Goal: Task Accomplishment & Management: Manage account settings

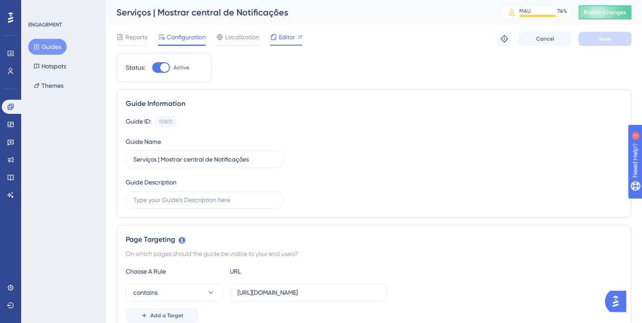
click at [284, 43] on div "Editor" at bounding box center [286, 39] width 32 height 14
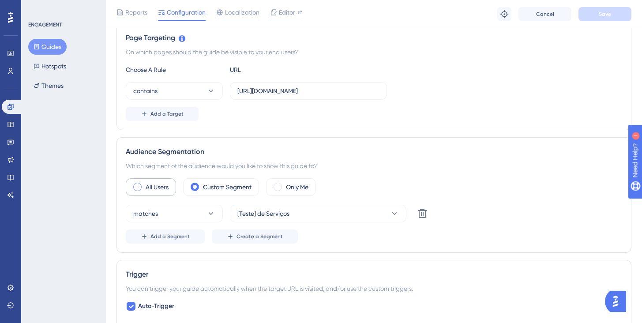
scroll to position [213, 0]
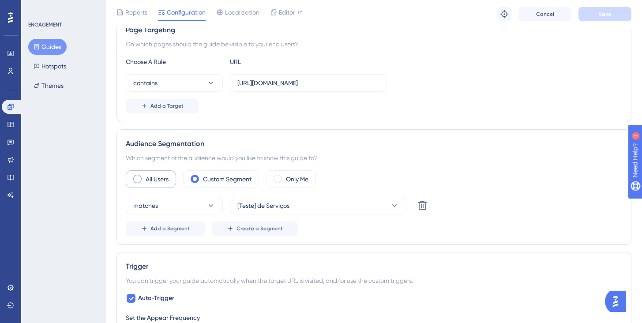
click at [139, 179] on span at bounding box center [137, 179] width 8 height 8
click at [144, 176] on input "radio" at bounding box center [144, 176] width 0 height 0
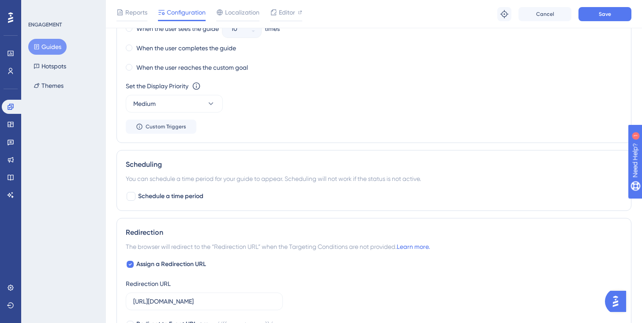
scroll to position [603, 0]
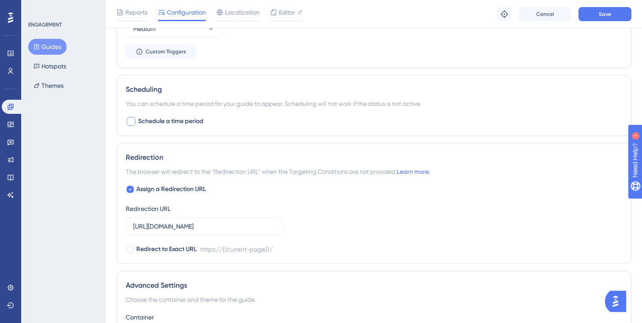
click at [133, 124] on div at bounding box center [131, 121] width 9 height 9
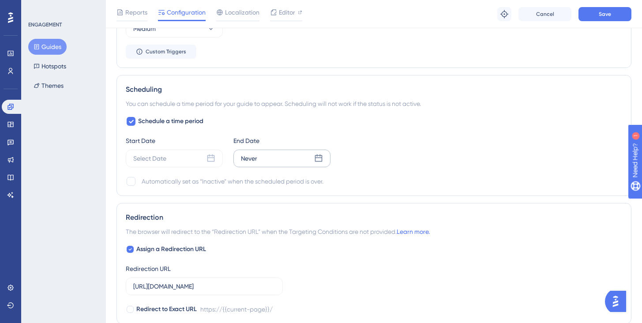
click at [323, 160] on div "Never" at bounding box center [281, 159] width 97 height 18
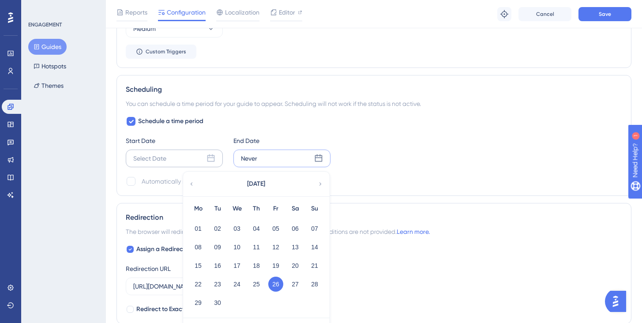
click at [209, 157] on icon at bounding box center [210, 158] width 9 height 9
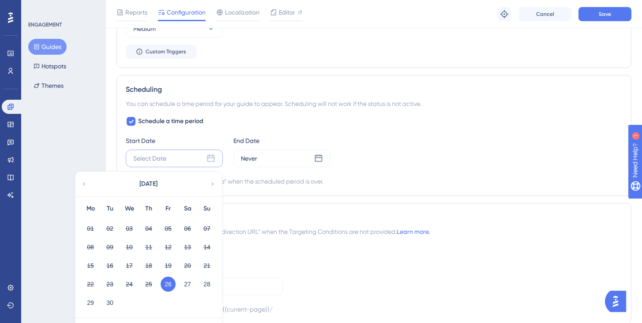
click at [402, 154] on div "Start Date Select Date [DATE] Mo Tu We Th Fr Sa Su 01 02 03 04 05 06 07 08 09 1…" at bounding box center [374, 151] width 496 height 32
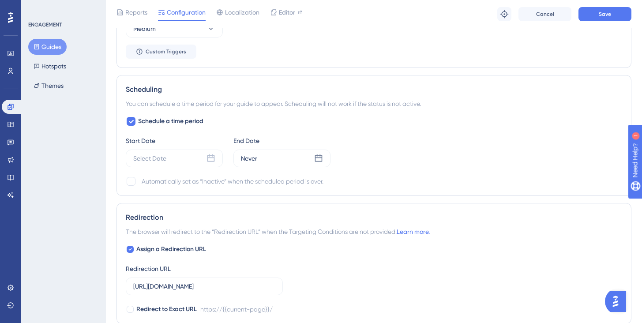
scroll to position [604, 0]
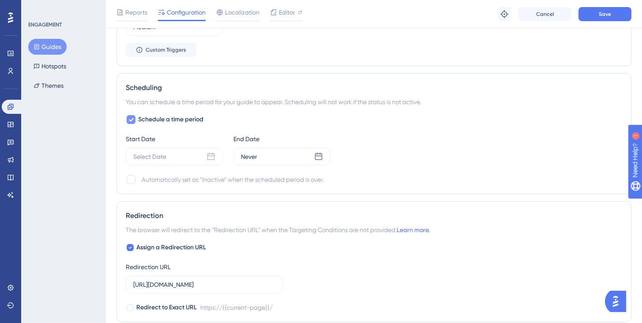
click at [128, 118] on icon at bounding box center [130, 119] width 5 height 7
checkbox input "false"
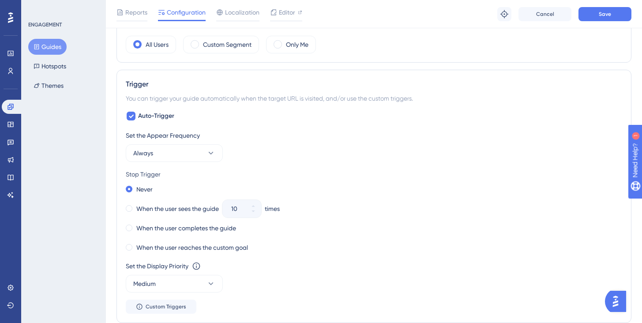
scroll to position [323, 0]
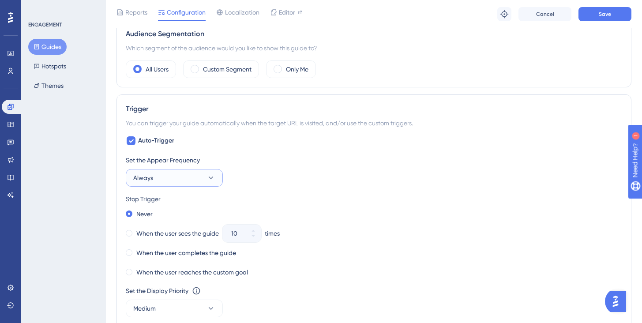
click at [187, 181] on button "Always" at bounding box center [174, 178] width 97 height 18
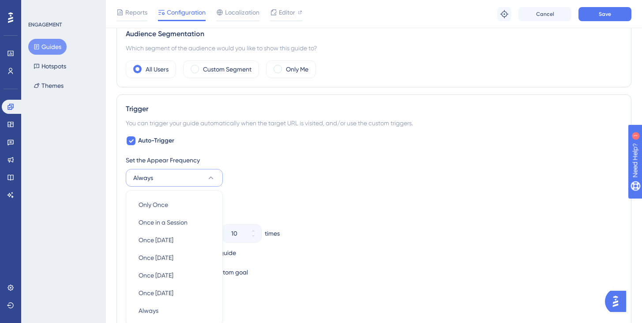
scroll to position [419, 0]
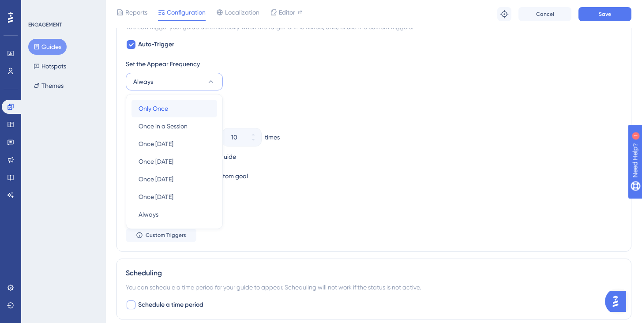
click at [181, 109] on div "Only Once Only Once" at bounding box center [174, 109] width 71 height 18
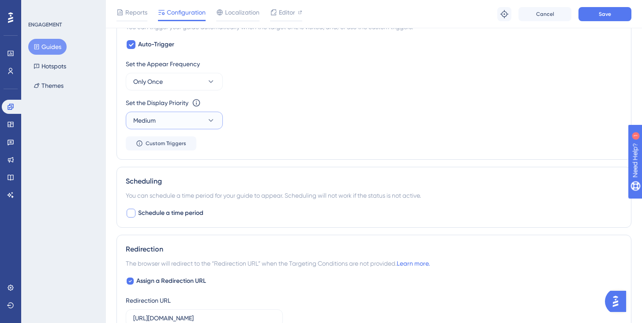
click at [206, 120] on button "Medium" at bounding box center [174, 121] width 97 height 18
click at [169, 149] on div "Low Low" at bounding box center [174, 148] width 71 height 18
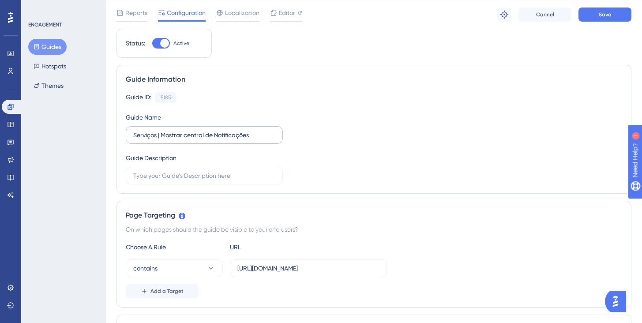
scroll to position [0, 0]
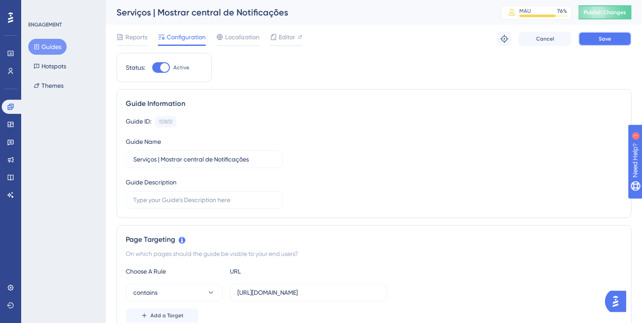
click at [613, 44] on button "Save" at bounding box center [604, 39] width 53 height 14
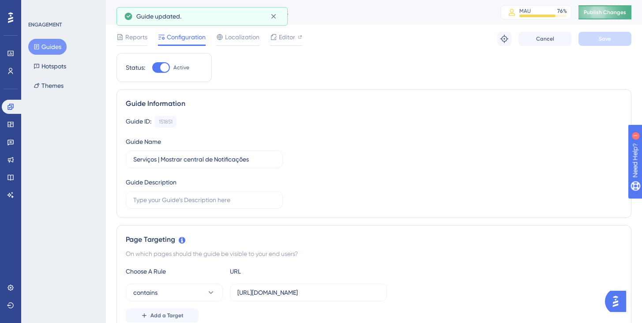
click at [611, 11] on span "Publish Changes" at bounding box center [605, 12] width 42 height 7
